Goal: Information Seeking & Learning: Learn about a topic

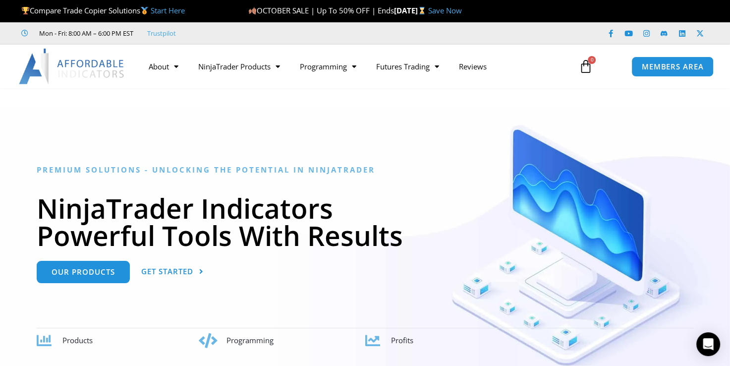
click at [628, 82] on div "About Contact Us Premium Support Team Partners NinjaTrader NinjaTrader FAQ Ninj…" at bounding box center [365, 67] width 730 height 44
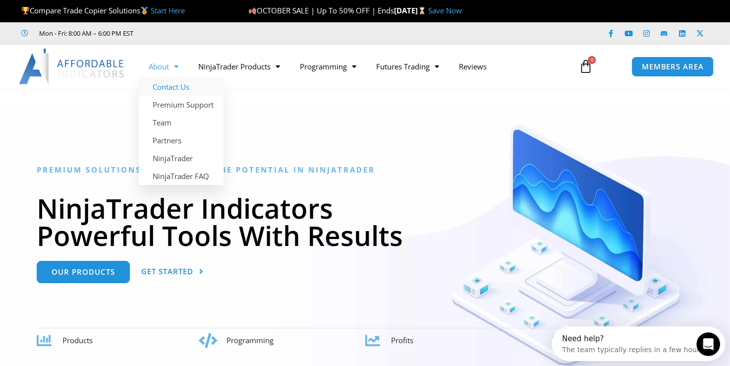
click at [166, 91] on link "Contact Us" at bounding box center [181, 87] width 85 height 18
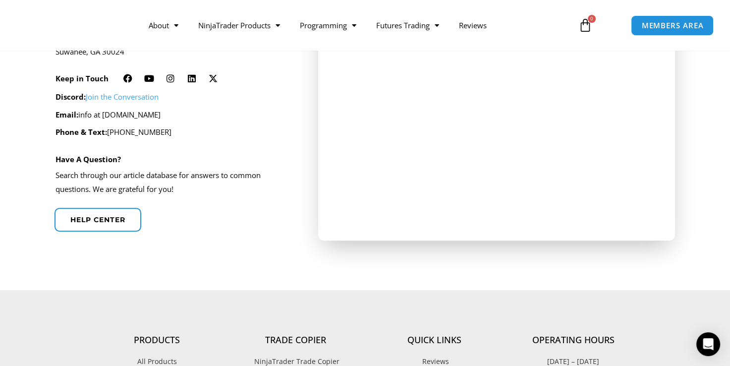
scroll to position [311, 0]
click at [100, 218] on span "Help center" at bounding box center [97, 218] width 60 height 7
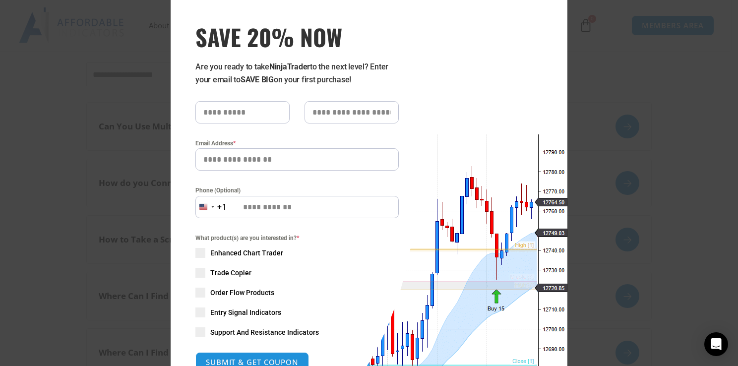
scroll to position [36, 0]
